Goal: Task Accomplishment & Management: Complete application form

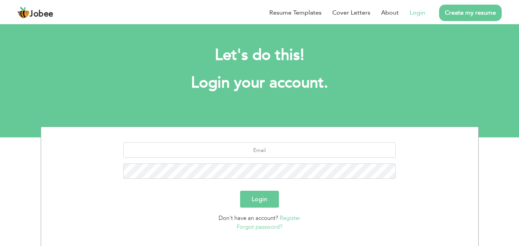
click at [418, 14] on link "Login" at bounding box center [417, 12] width 16 height 9
click at [421, 14] on link "Login" at bounding box center [417, 12] width 16 height 9
click at [418, 12] on link "Login" at bounding box center [417, 12] width 16 height 9
click at [266, 154] on input "text" at bounding box center [259, 149] width 272 height 15
type input "ammadjeans85@hotmail.com"
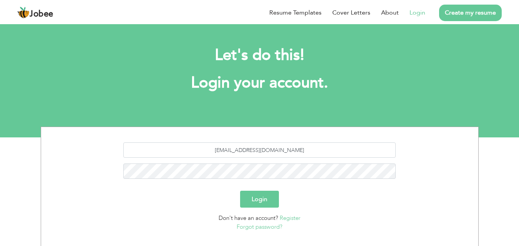
click at [256, 199] on button "Login" at bounding box center [259, 199] width 39 height 17
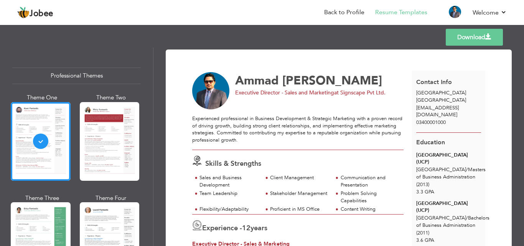
scroll to position [384, 0]
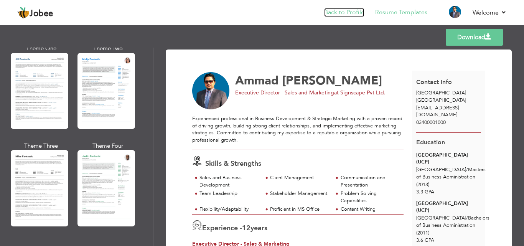
click at [352, 13] on link "Back to Profile" at bounding box center [344, 12] width 40 height 9
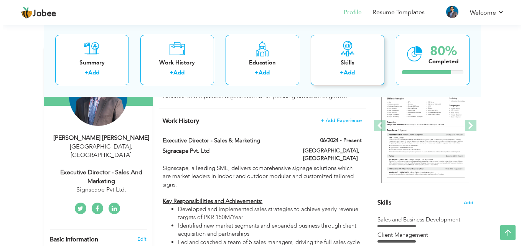
scroll to position [115, 0]
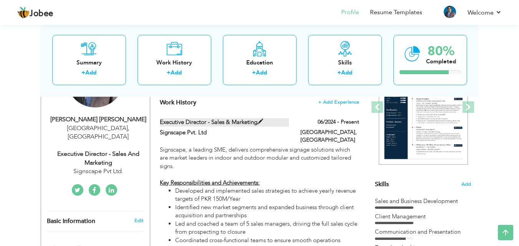
click at [260, 120] on span at bounding box center [260, 122] width 6 height 6
type input "Executive Director - Sales & Marketing"
type input "Signscape Pvt. Ltd"
type input "06/2024"
type input "[GEOGRAPHIC_DATA]"
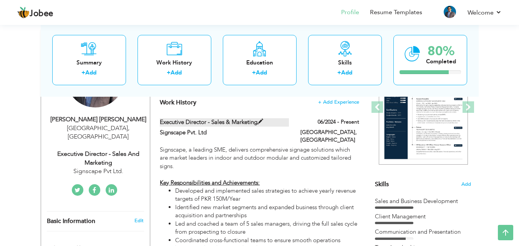
type input "[GEOGRAPHIC_DATA]"
checkbox input "true"
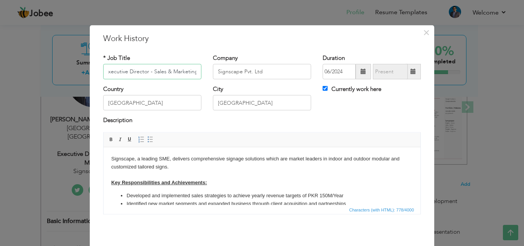
scroll to position [0, 0]
drag, startPoint x: 146, startPoint y: 71, endPoint x: 86, endPoint y: 71, distance: 59.5
click at [89, 71] on div "× Work History * Job Title Executive Director - Sales & Marketing Company Signs…" at bounding box center [262, 123] width 346 height 197
type input "Chief Operations Officer - COO"
click at [362, 120] on div "Description" at bounding box center [262, 121] width 318 height 10
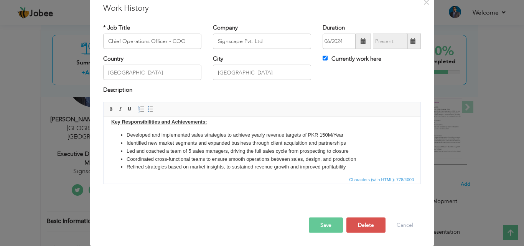
scroll to position [35, 0]
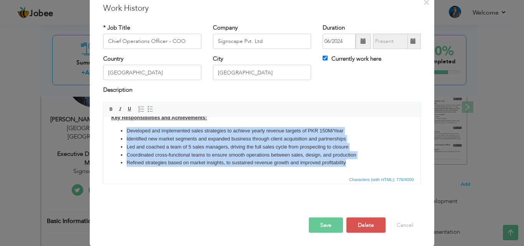
drag, startPoint x: 349, startPoint y: 161, endPoint x: 121, endPoint y: 130, distance: 230.5
click at [121, 130] on ul "Developed and implemented sales strategies to achieve yearly revenue targets of…" at bounding box center [262, 147] width 302 height 40
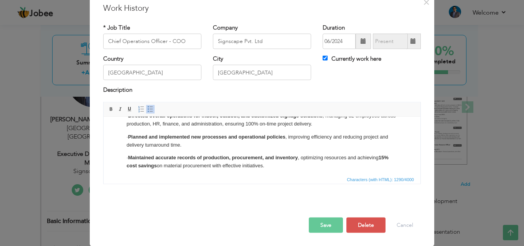
scroll to position [30, 0]
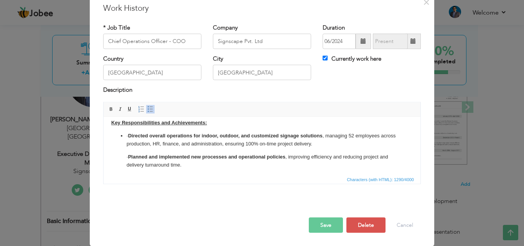
drag, startPoint x: 274, startPoint y: 163, endPoint x: 129, endPoint y: 136, distance: 147.0
click at [129, 136] on li "· Directed overall operations for indoor, outdoor, and customized signage solut…" at bounding box center [262, 182] width 271 height 100
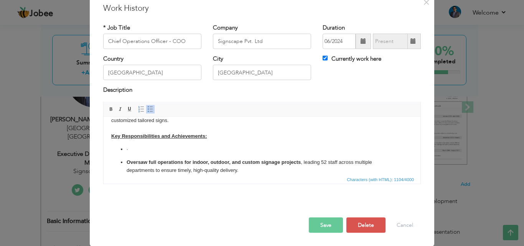
scroll to position [13, 0]
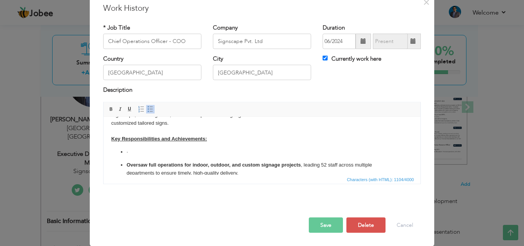
click at [154, 153] on p "·" at bounding box center [262, 152] width 271 height 8
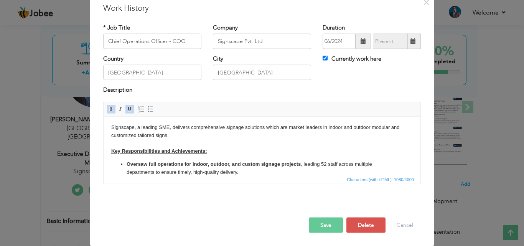
scroll to position [0, 0]
click at [321, 224] on button "Save" at bounding box center [326, 224] width 34 height 15
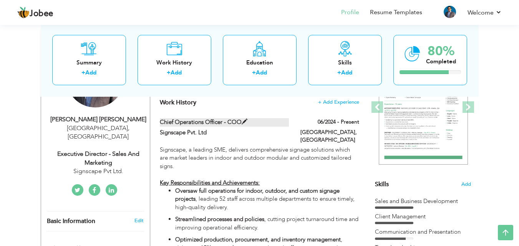
click at [243, 122] on span at bounding box center [245, 122] width 6 height 6
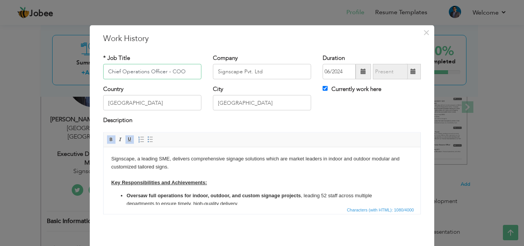
drag, startPoint x: 164, startPoint y: 69, endPoint x: 95, endPoint y: 69, distance: 68.7
click at [98, 69] on div "* Job Title Chief Operations Officer - COO" at bounding box center [153, 69] width 110 height 31
paste input "ng"
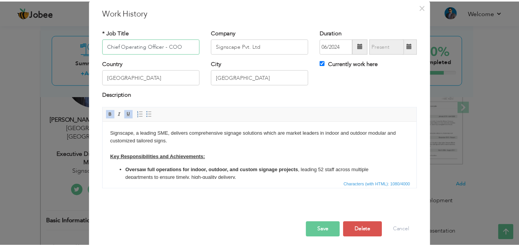
scroll to position [30, 0]
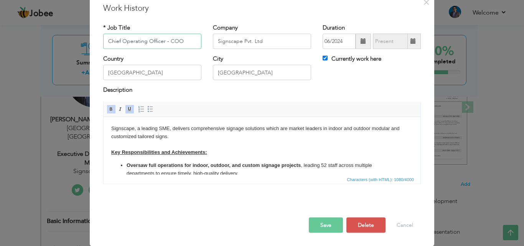
type input "Chief Operating Officer - COO"
click at [321, 227] on button "Save" at bounding box center [326, 224] width 34 height 15
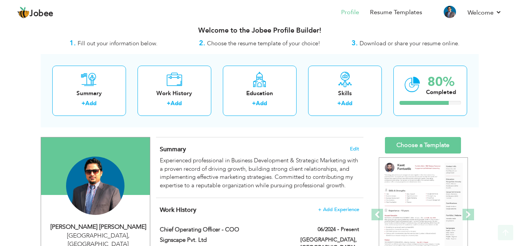
scroll to position [0, 0]
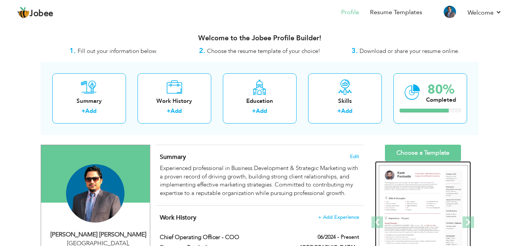
click at [412, 184] on img at bounding box center [423, 222] width 89 height 115
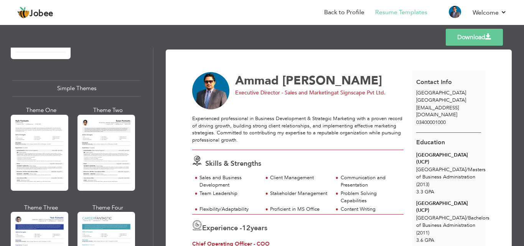
scroll to position [1290, 0]
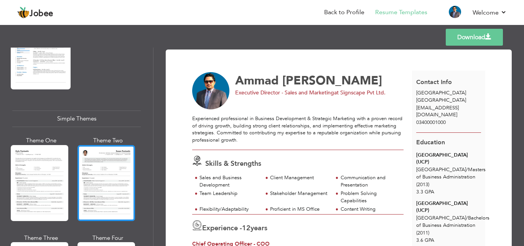
click at [102, 146] on div at bounding box center [107, 183] width 58 height 76
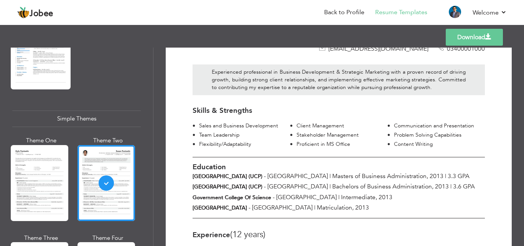
scroll to position [0, 0]
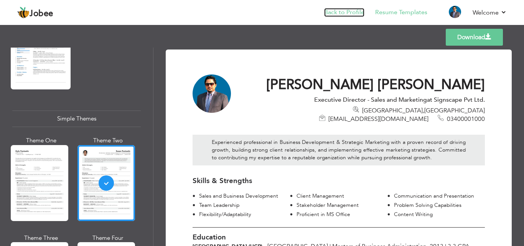
click at [341, 13] on link "Back to Profile" at bounding box center [344, 12] width 40 height 9
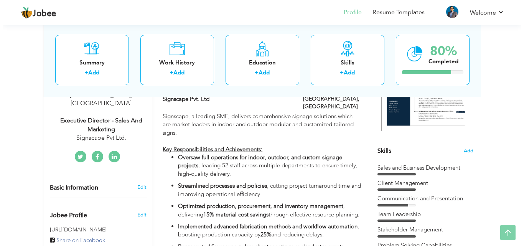
scroll to position [192, 0]
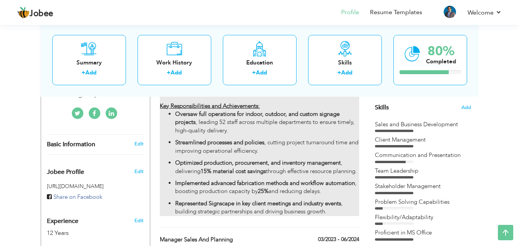
click at [350, 123] on p "Oversaw full operations for indoor, outdoor, and custom signage projects , lead…" at bounding box center [267, 122] width 184 height 25
type input "Chief Operating Officer - COO"
type input "Signscape Pvt. Ltd"
type input "06/2024"
type input "[GEOGRAPHIC_DATA]"
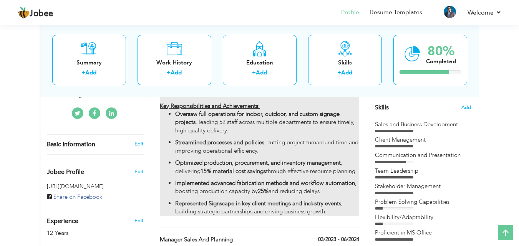
type input "[GEOGRAPHIC_DATA]"
checkbox input "true"
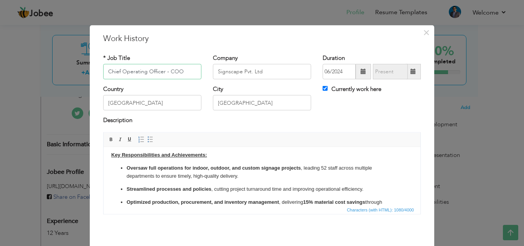
scroll to position [38, 0]
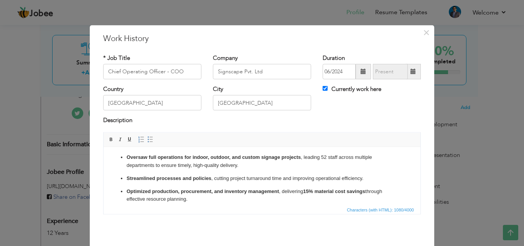
click at [127, 174] on p "Streamlined processes and policies , cutting project turnaround time and improv…" at bounding box center [262, 178] width 271 height 8
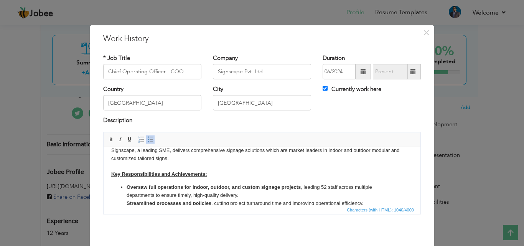
scroll to position [10, 0]
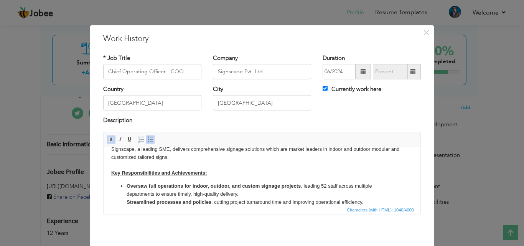
click at [147, 141] on span at bounding box center [150, 139] width 6 height 6
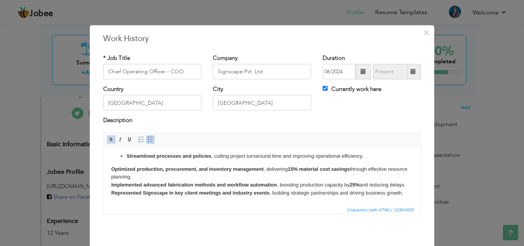
scroll to position [30, 0]
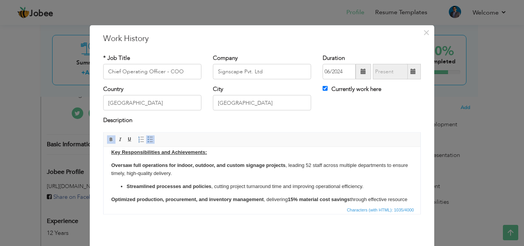
click at [111, 165] on strong "Oversaw full operations for indoor, outdoor, and custom signage projects" at bounding box center [198, 165] width 174 height 6
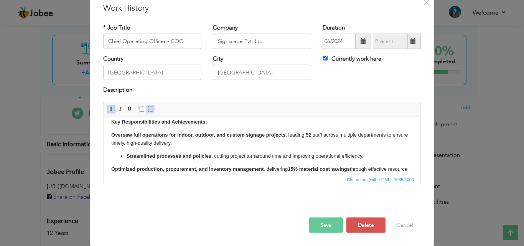
click at [148, 111] on span at bounding box center [150, 109] width 6 height 6
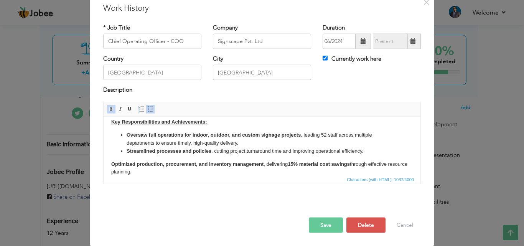
click strong "Optimized production, procurement, and inventory management"
drag, startPoint x: 149, startPoint y: 110, endPoint x: 146, endPoint y: 113, distance: 4.2
click at [147, 110] on span at bounding box center [150, 109] width 6 height 6
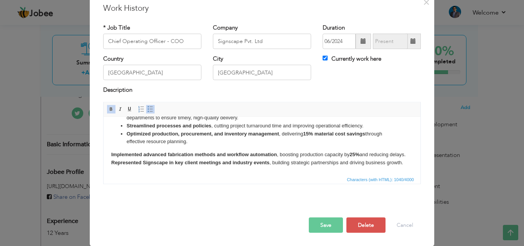
scroll to position [64, 0]
click at [109, 145] on html "Signscape, a leading SME, delivers comprehensive signage solutions which are ma…" at bounding box center [262, 117] width 317 height 113
click at [147, 110] on span at bounding box center [150, 109] width 6 height 6
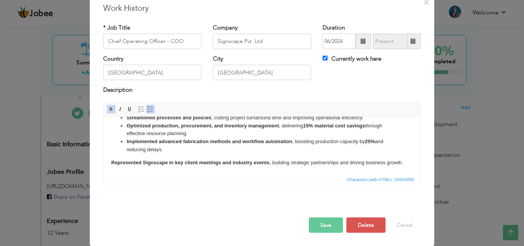
click strong "Represented Signscape in key client meetings and industry events"
click at [151, 109] on link "Insert/Remove Bulleted List" at bounding box center [150, 109] width 8 height 8
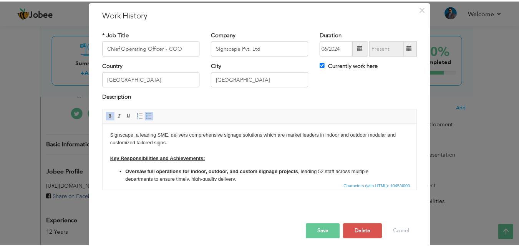
scroll to position [30, 0]
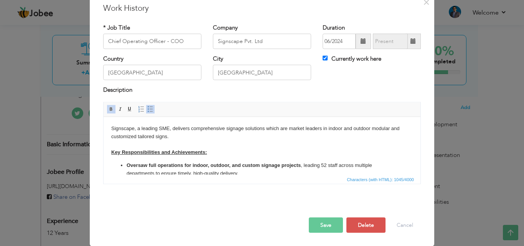
click at [329, 233] on button "Save" at bounding box center [326, 224] width 34 height 15
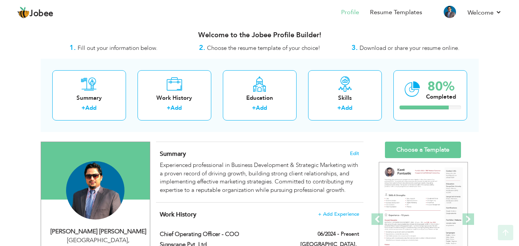
scroll to position [0, 0]
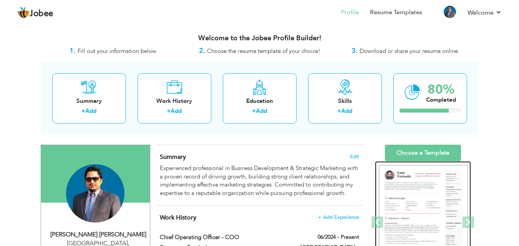
click at [428, 216] on img at bounding box center [423, 222] width 89 height 115
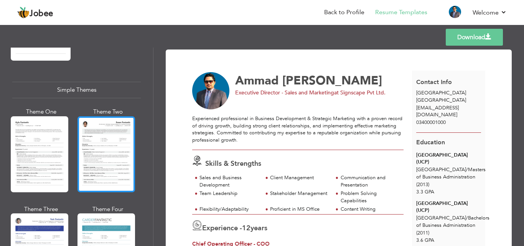
scroll to position [1290, 0]
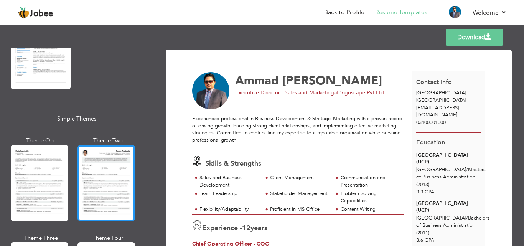
click at [109, 157] on div at bounding box center [107, 183] width 58 height 76
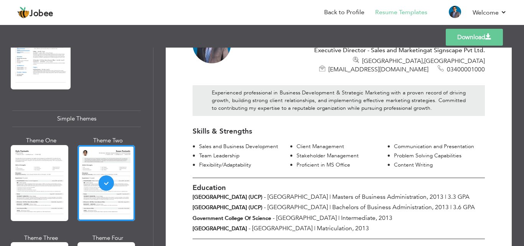
scroll to position [0, 0]
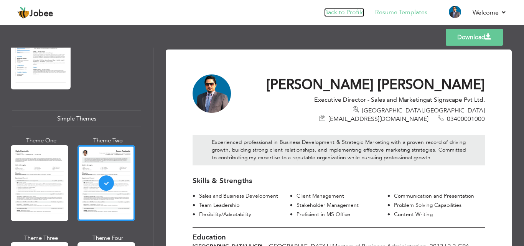
click at [333, 11] on link "Back to Profile" at bounding box center [344, 12] width 40 height 9
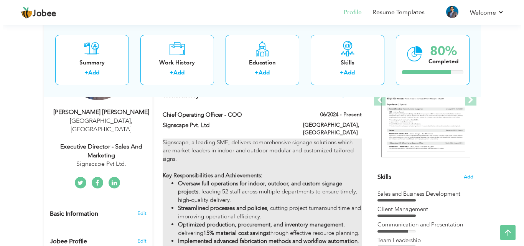
scroll to position [115, 0]
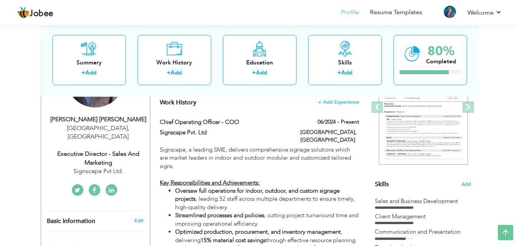
click at [101, 150] on div "Executive Director - Sales and Marketing" at bounding box center [98, 159] width 103 height 18
type input "Ammad"
type input "[PERSON_NAME]"
type input "03400001000"
select select "number:166"
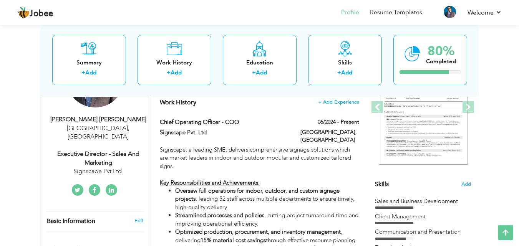
type input "[GEOGRAPHIC_DATA]"
select select "number:14"
type input "Signscape Pvt Ltd."
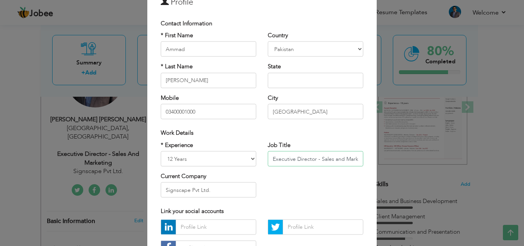
scroll to position [0, 11]
drag, startPoint x: 270, startPoint y: 159, endPoint x: 364, endPoint y: 157, distance: 93.3
click at [364, 157] on div "Job Title Executive Director - Sales and Marketing" at bounding box center [315, 156] width 107 height 31
paste input "Chief Operating Officer"
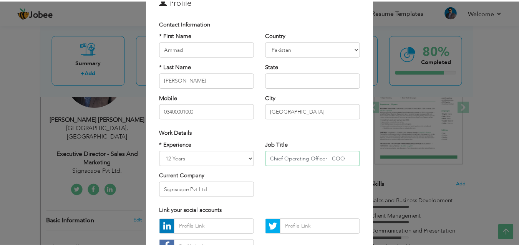
scroll to position [100, 0]
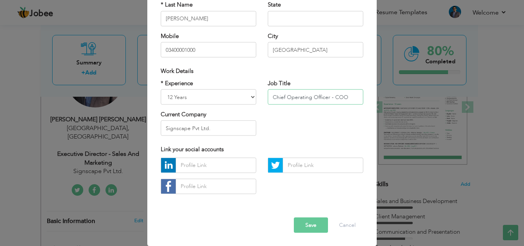
type input "Chief Operating Officer - COO"
click at [305, 225] on button "Save" at bounding box center [311, 224] width 34 height 15
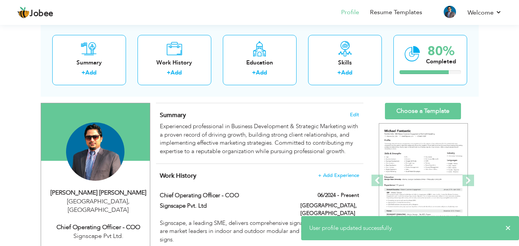
scroll to position [0, 0]
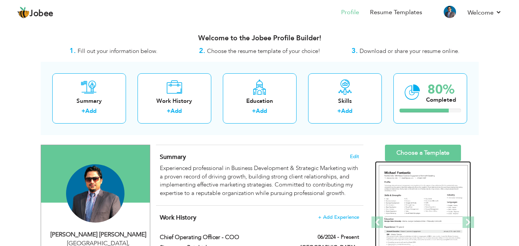
click at [437, 180] on img at bounding box center [423, 222] width 89 height 115
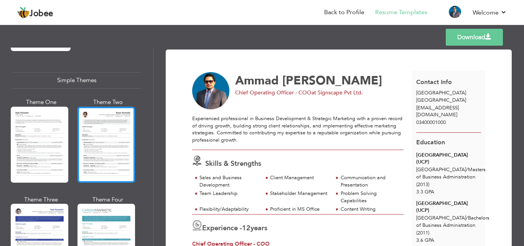
scroll to position [1367, 0]
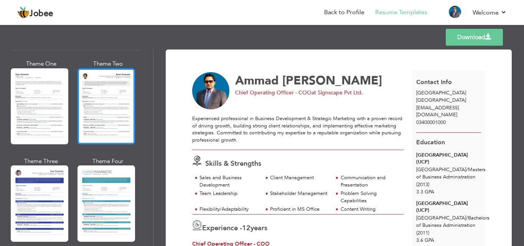
click at [91, 84] on div at bounding box center [107, 106] width 58 height 76
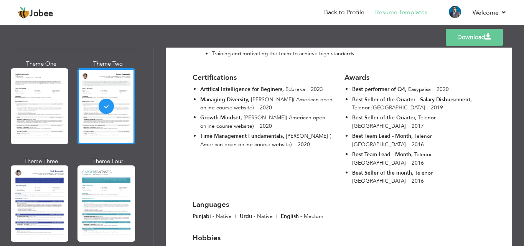
scroll to position [1221, 0]
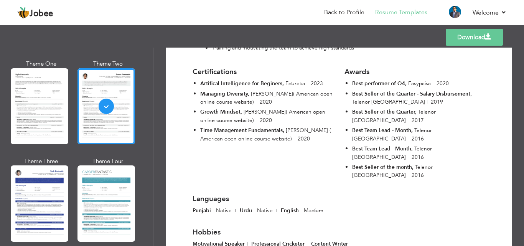
click at [464, 32] on link "Download" at bounding box center [474, 37] width 57 height 17
click at [349, 12] on link "Back to Profile" at bounding box center [344, 12] width 40 height 9
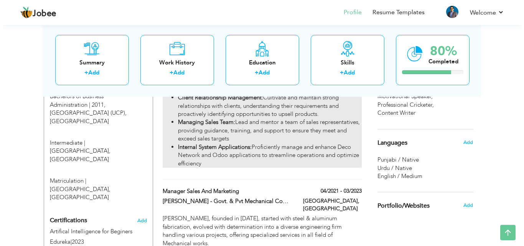
scroll to position [422, 0]
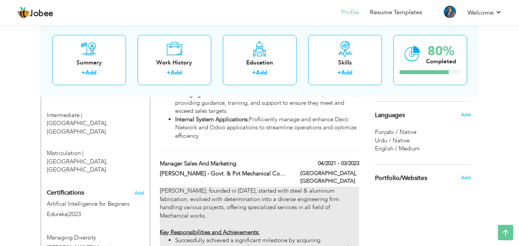
type input "Manager Sales and Marketing"
type input "[PERSON_NAME] - Govt. & Pvt Mechanical Contractors"
type input "04/2021"
type input "03/2023"
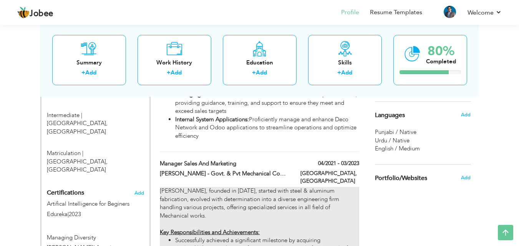
type input "[GEOGRAPHIC_DATA]"
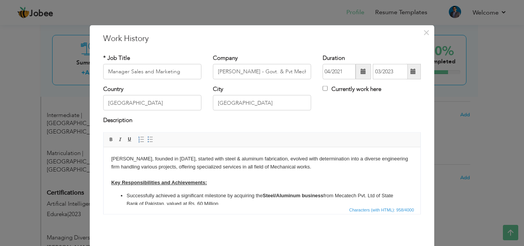
drag, startPoint x: 318, startPoint y: 169, endPoint x: 108, endPoint y: 154, distance: 209.7
click at [108, 154] on html "Mushtaq Brothers, founded in 1971, started with steel & aluminum fabrication, e…" at bounding box center [262, 197] width 317 height 100
copy body "Mushtaq Brothers, founded in 1971, started with steel & aluminum fabrication, e…"
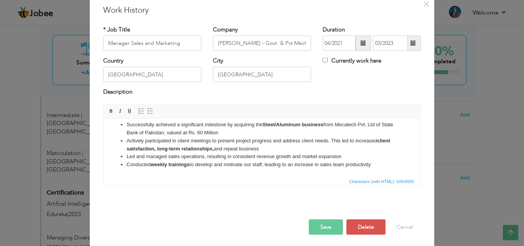
scroll to position [30, 0]
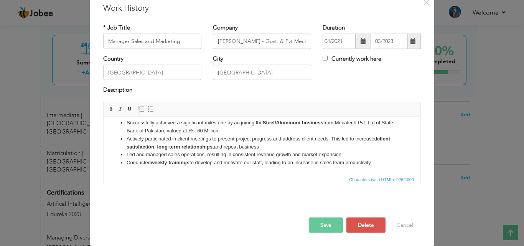
click at [333, 226] on button "Save" at bounding box center [326, 224] width 34 height 15
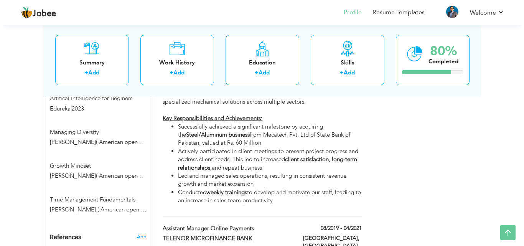
scroll to position [499, 0]
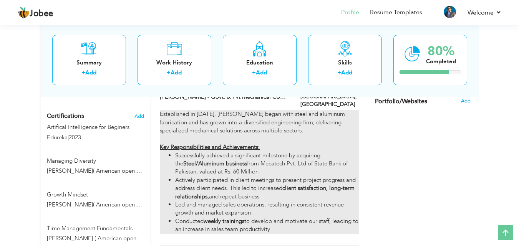
click at [283, 201] on li "Led and managed sales operations, resulting in consistent revenue growth and ma…" at bounding box center [267, 209] width 184 height 17
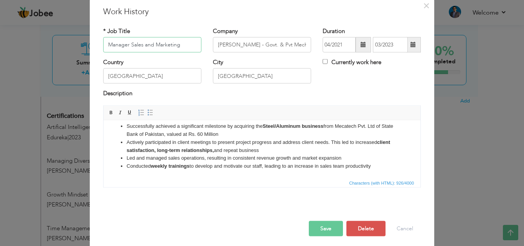
scroll to position [30, 0]
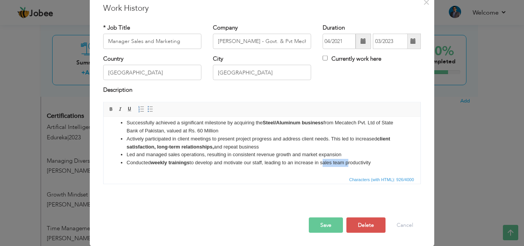
drag, startPoint x: 349, startPoint y: 164, endPoint x: 323, endPoint y: 165, distance: 25.4
click at [323, 165] on li "Conducted weekly trainings to develop and motivate our staff, leading to an inc…" at bounding box center [262, 163] width 271 height 8
click at [324, 222] on button "Save" at bounding box center [326, 224] width 34 height 15
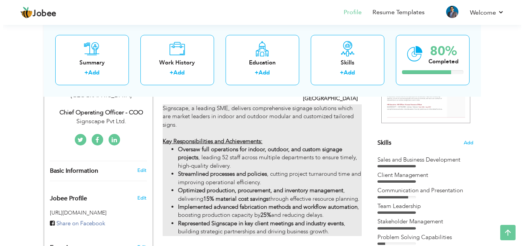
scroll to position [192, 0]
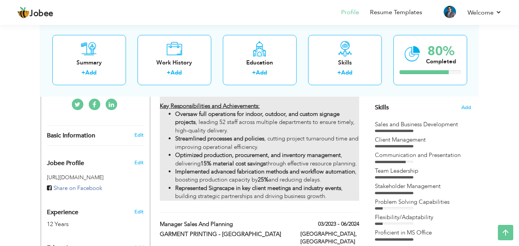
click at [309, 169] on strong "Implemented advanced fabrication methods and workflow automation" at bounding box center [265, 172] width 180 height 8
type input "Chief Operating Officer - COO"
type input "Signscape Pvt. Ltd"
type input "06/2024"
type input "[GEOGRAPHIC_DATA]"
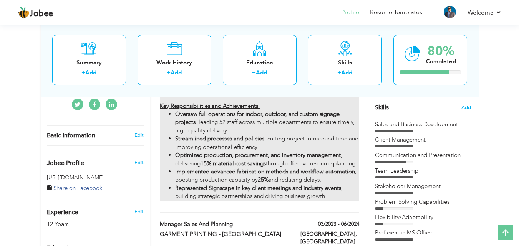
checkbox input "true"
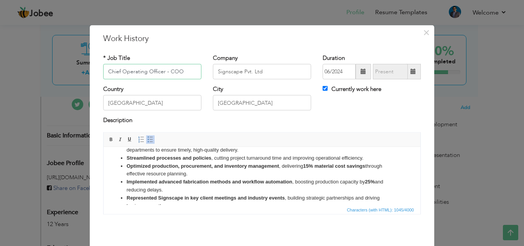
scroll to position [66, 0]
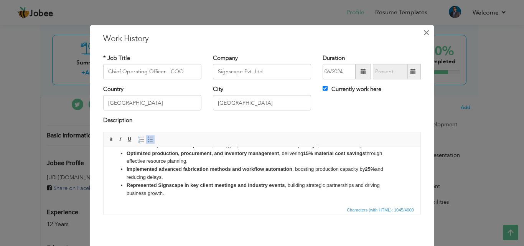
click at [428, 34] on button "×" at bounding box center [426, 32] width 12 height 12
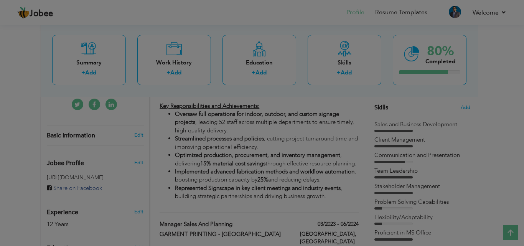
scroll to position [0, 0]
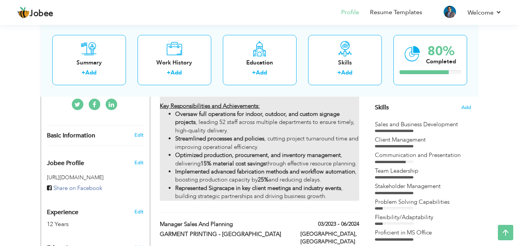
click at [282, 179] on li "Implemented advanced fabrication methods and workflow automation , boosting pro…" at bounding box center [267, 176] width 184 height 17
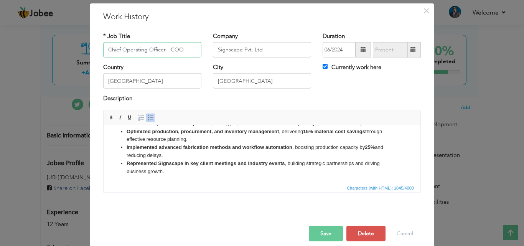
scroll to position [30, 0]
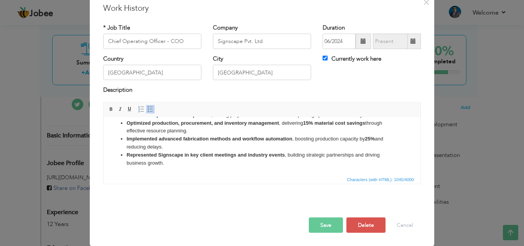
click at [285, 157] on strong "Represented Signscape in key client meetings and industry events" at bounding box center [206, 155] width 159 height 6
drag, startPoint x: 380, startPoint y: 154, endPoint x: 365, endPoint y: 157, distance: 16.0
click at [365, 157] on li "Represented Signscape in key client meetings and industry events , building str…" at bounding box center [262, 159] width 271 height 16
click at [152, 166] on li "Represented Signscape in key client meetings and industry events , building str…" at bounding box center [262, 159] width 271 height 16
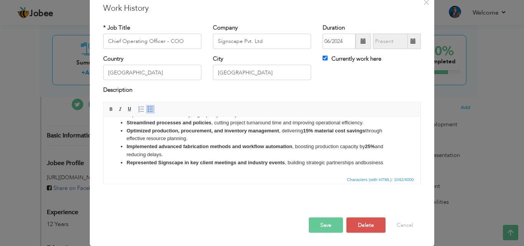
scroll to position [59, 0]
click at [326, 228] on button "Save" at bounding box center [326, 224] width 34 height 15
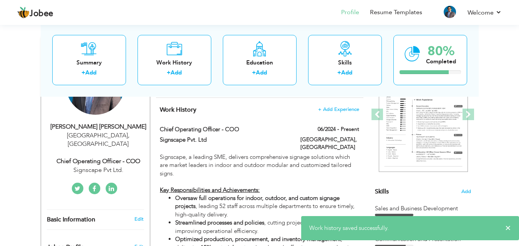
scroll to position [38, 0]
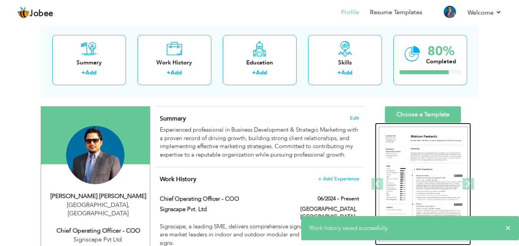
click at [427, 152] on img at bounding box center [423, 184] width 89 height 115
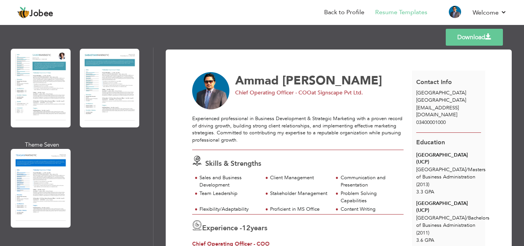
scroll to position [1367, 0]
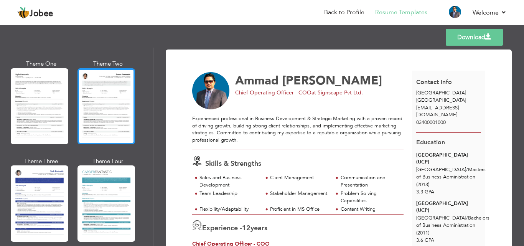
click at [109, 96] on div at bounding box center [107, 106] width 58 height 76
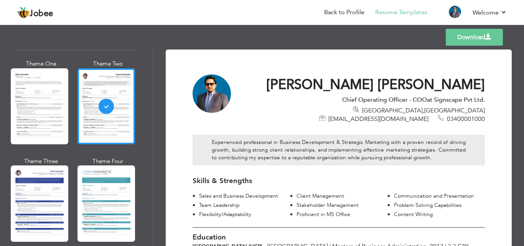
click at [480, 36] on link "Download" at bounding box center [474, 37] width 57 height 17
click at [339, 15] on link "Back to Profile" at bounding box center [344, 12] width 40 height 9
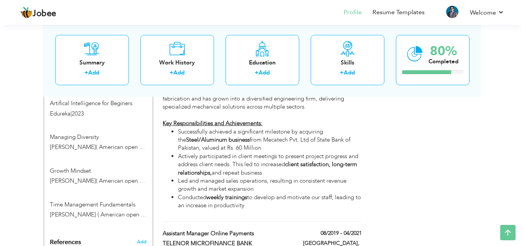
scroll to position [485, 0]
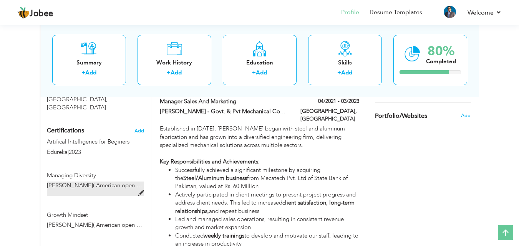
click at [142, 190] on span at bounding box center [141, 193] width 6 height 6
type input "Managing Diversity"
type input "[PERSON_NAME]( American open online course website)"
type input "2020"
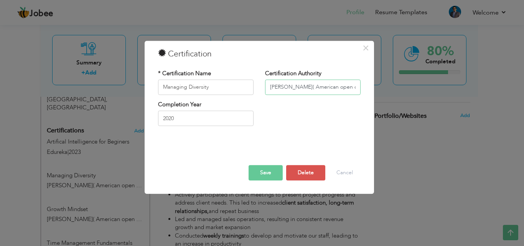
click at [333, 89] on input "Lynda( American open online course website)" at bounding box center [313, 86] width 96 height 15
type input "[PERSON_NAME]( American online course )"
click at [309, 132] on div "Completion Year 2020" at bounding box center [259, 116] width 214 height 31
click at [262, 172] on button "Save" at bounding box center [266, 172] width 34 height 15
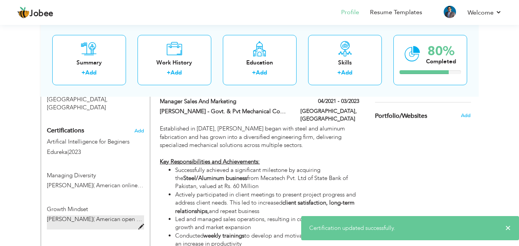
click at [143, 224] on span at bounding box center [141, 227] width 6 height 6
type input "Growth Mindset"
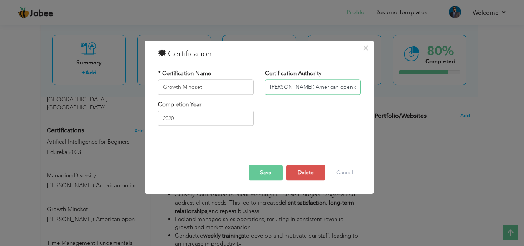
click at [329, 88] on input "Lynda( American open online course website)" at bounding box center [313, 86] width 96 height 15
paste input "( American online course )"
type input "[PERSON_NAME]( American online course )"
click at [333, 116] on div "Completion Year 2020" at bounding box center [259, 116] width 214 height 31
click at [260, 172] on button "Save" at bounding box center [266, 172] width 34 height 15
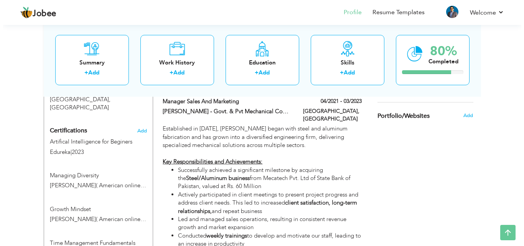
scroll to position [523, 0]
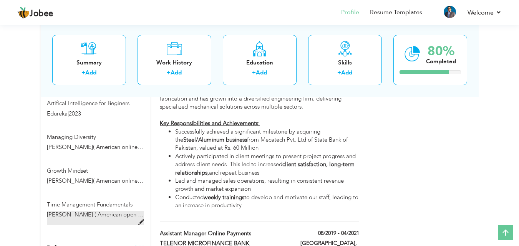
click at [142, 220] on span at bounding box center [141, 223] width 6 height 6
type input "Time Management Fundamentals"
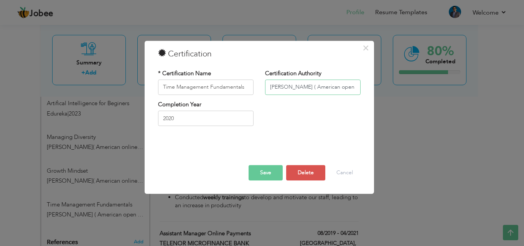
click at [298, 88] on input "Lynda ( American open online course website)" at bounding box center [313, 86] width 96 height 15
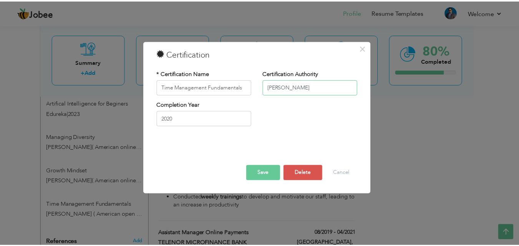
scroll to position [0, 0]
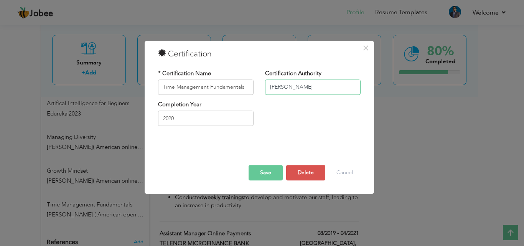
paste input "( American online course )"
type input "[PERSON_NAME] ( American online course )"
click at [262, 169] on button "Save" at bounding box center [266, 172] width 34 height 15
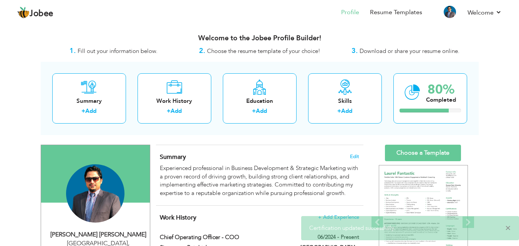
click at [509, 228] on span "×" at bounding box center [508, 228] width 6 height 8
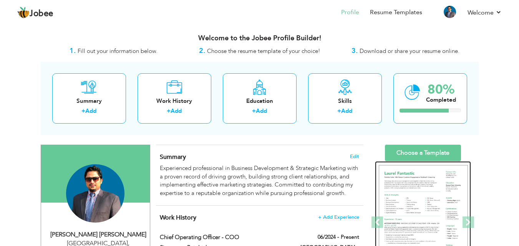
click at [447, 209] on img at bounding box center [423, 222] width 89 height 115
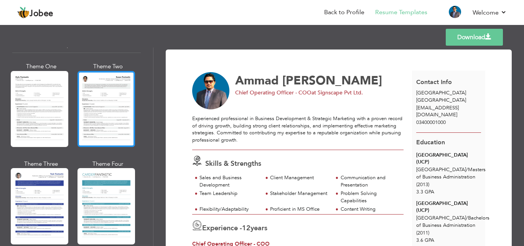
scroll to position [1367, 0]
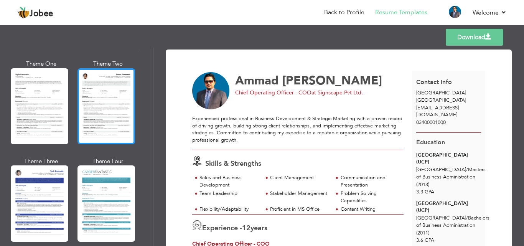
click at [99, 90] on div at bounding box center [107, 106] width 58 height 76
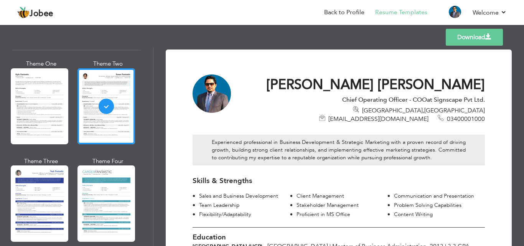
click at [469, 35] on link "Download" at bounding box center [474, 37] width 57 height 17
click at [349, 12] on link "Back to Profile" at bounding box center [344, 12] width 40 height 9
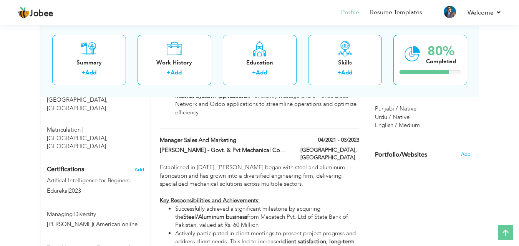
scroll to position [499, 0]
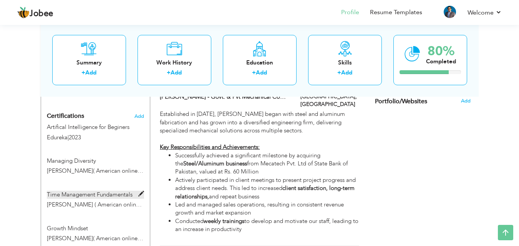
click at [140, 191] on span at bounding box center [141, 194] width 6 height 6
type input "Time Management Fundamentals"
type input "[PERSON_NAME] ( American online course )"
type input "2020"
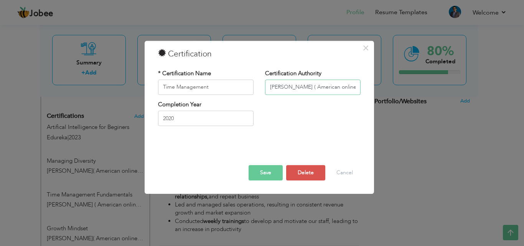
click at [303, 89] on input "[PERSON_NAME] ( American online course )" at bounding box center [313, 86] width 96 height 15
click at [274, 168] on button "Save" at bounding box center [266, 172] width 34 height 15
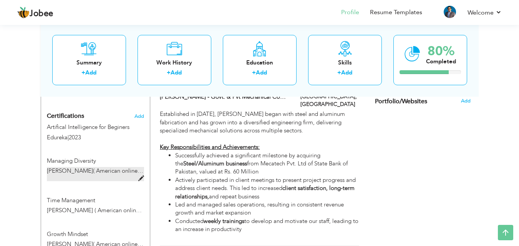
click at [142, 176] on span at bounding box center [141, 179] width 6 height 6
type input "Managing Diversity"
type input "[PERSON_NAME]( American online course )"
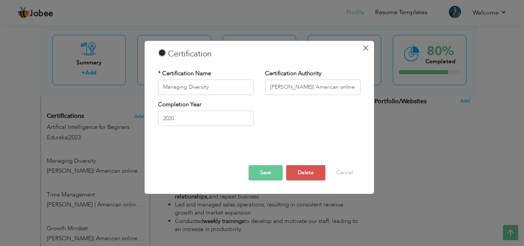
click at [365, 48] on span "×" at bounding box center [366, 48] width 7 height 14
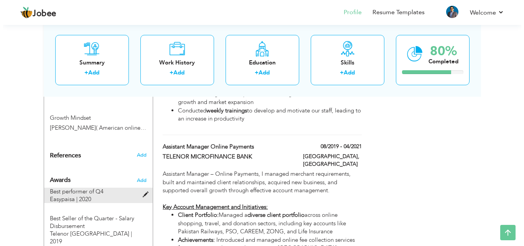
scroll to position [614, 0]
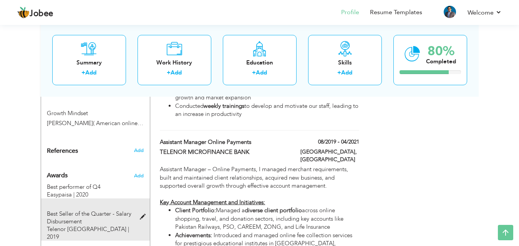
click at [139, 199] on div "Best Seller of the Quarter - Salary Disbursement Telenor Pakistan | 2019" at bounding box center [90, 220] width 99 height 42
type input "Best Seller of the Quarter - Salary Disbursement"
type input "Telenor Pakistan"
type input "2019"
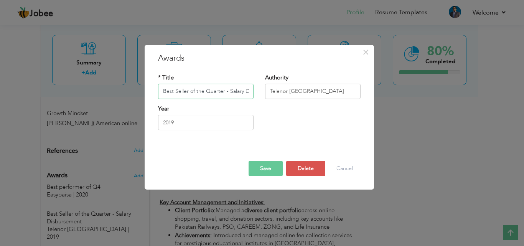
scroll to position [0, 28]
click at [182, 90] on input "Best Seller of the Quarter - Salary Disbursement" at bounding box center [206, 91] width 96 height 15
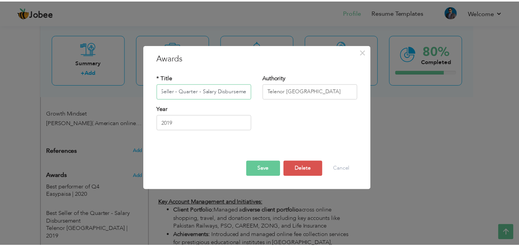
scroll to position [0, 0]
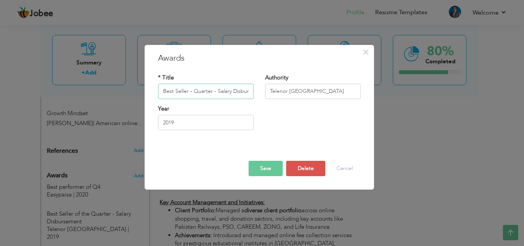
click at [191, 91] on input "Best Seller - Quarter - Salary Disbursement" at bounding box center [206, 91] width 96 height 15
type input "Best Seller - Salary Disbursement"
click at [273, 172] on button "Save" at bounding box center [266, 168] width 34 height 15
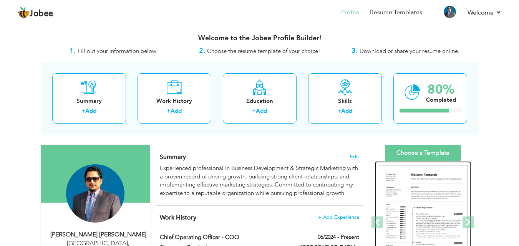
click at [437, 217] on img at bounding box center [423, 222] width 89 height 115
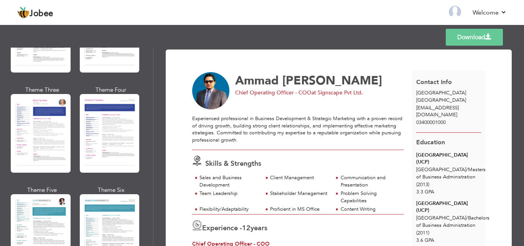
scroll to position [1367, 0]
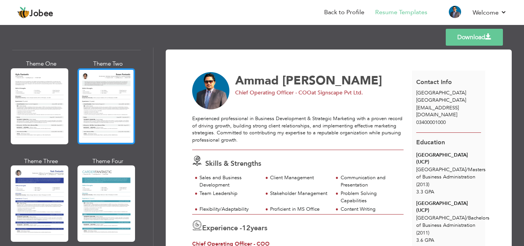
click at [105, 70] on div at bounding box center [107, 106] width 58 height 76
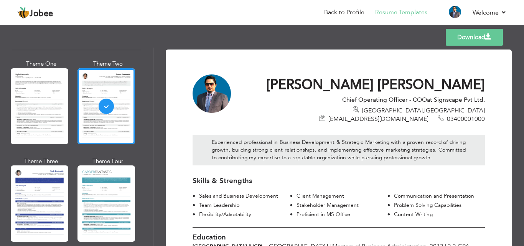
click at [462, 35] on link "Download" at bounding box center [474, 37] width 57 height 17
click at [335, 10] on link "Back to Profile" at bounding box center [344, 12] width 40 height 9
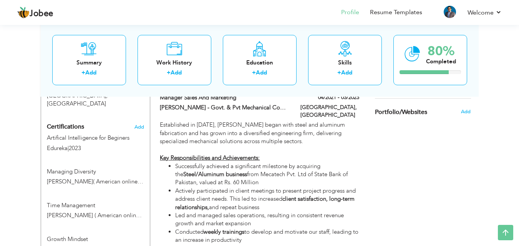
scroll to position [499, 0]
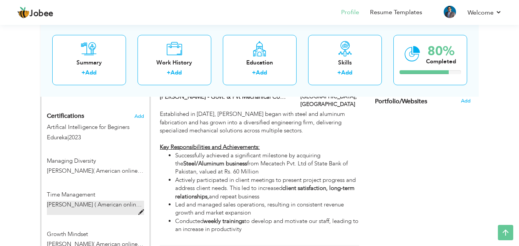
click at [119, 201] on span "[PERSON_NAME] ( American online course )" at bounding box center [103, 205] width 113 height 8
type input "Time Management"
type input "[PERSON_NAME] ( American online course )"
type input "2020"
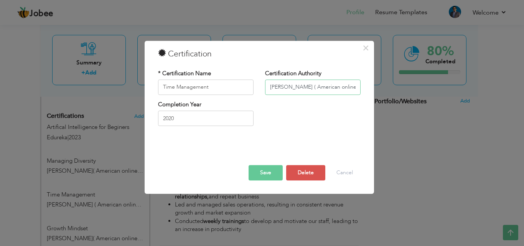
drag, startPoint x: 316, startPoint y: 87, endPoint x: 290, endPoint y: 89, distance: 26.2
click at [290, 89] on input "[PERSON_NAME] ( American online course )" at bounding box center [313, 86] width 96 height 15
type input "[PERSON_NAME] ( Online course )"
click at [262, 169] on button "Save" at bounding box center [266, 172] width 34 height 15
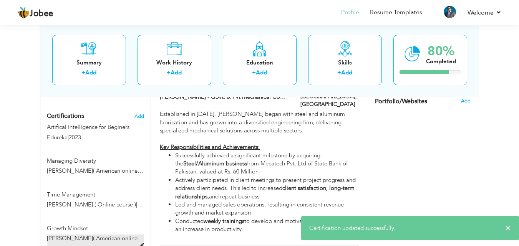
click at [143, 243] on span at bounding box center [141, 246] width 6 height 6
type input "Growth Mindset"
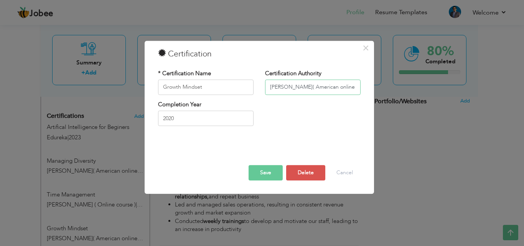
drag, startPoint x: 312, startPoint y: 86, endPoint x: 287, endPoint y: 87, distance: 24.6
click at [287, 87] on input "[PERSON_NAME]( American online course )" at bounding box center [313, 86] width 96 height 15
type input "[PERSON_NAME]( Online Course )"
click at [270, 172] on button "Save" at bounding box center [266, 172] width 34 height 15
click at [0, 0] on span "button" at bounding box center [0, 0] width 0 height 0
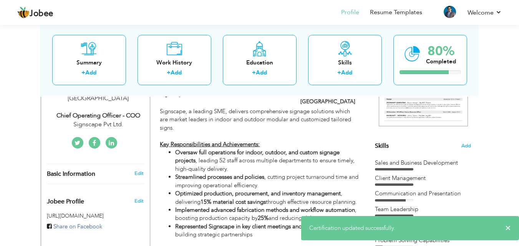
scroll to position [0, 0]
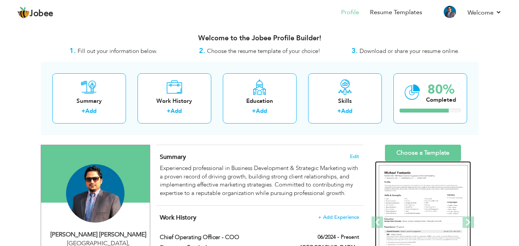
click at [416, 183] on img at bounding box center [423, 222] width 89 height 115
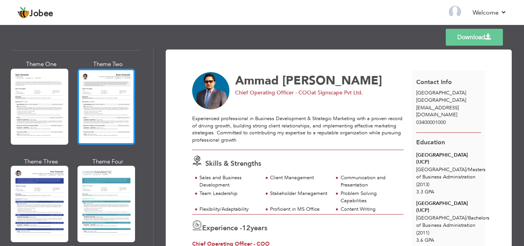
scroll to position [1367, 0]
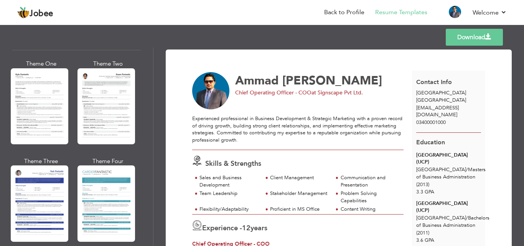
click at [116, 93] on div at bounding box center [107, 106] width 58 height 76
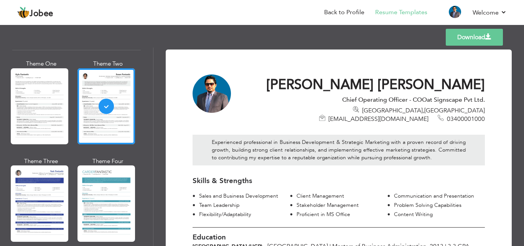
click at [466, 38] on link "Download" at bounding box center [474, 37] width 57 height 17
